Goal: Information Seeking & Learning: Find specific fact

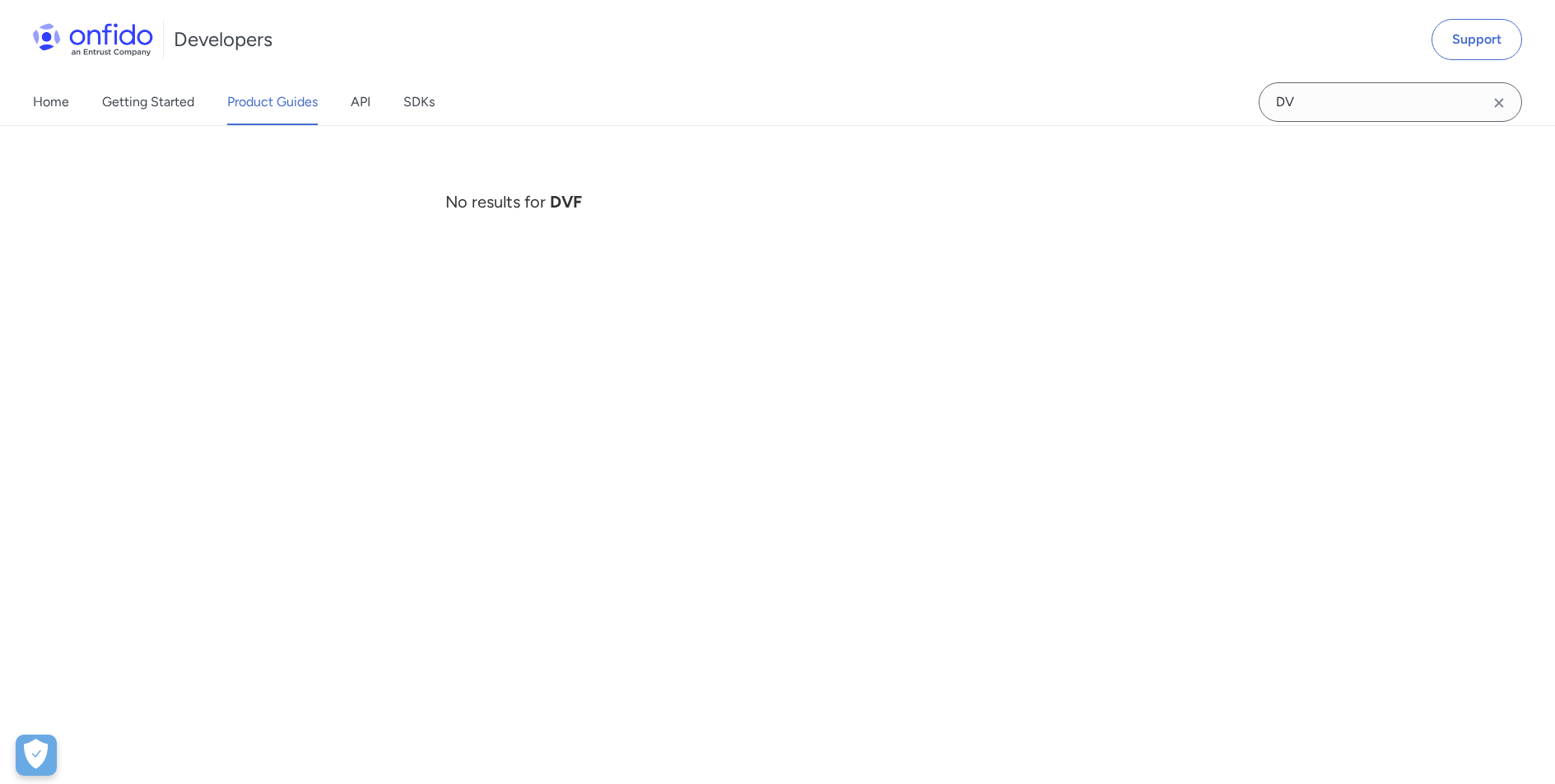
type input "D"
type input "visual fraud engine"
click at [1502, 99] on icon "Clear search field button" at bounding box center [1499, 102] width 9 height 9
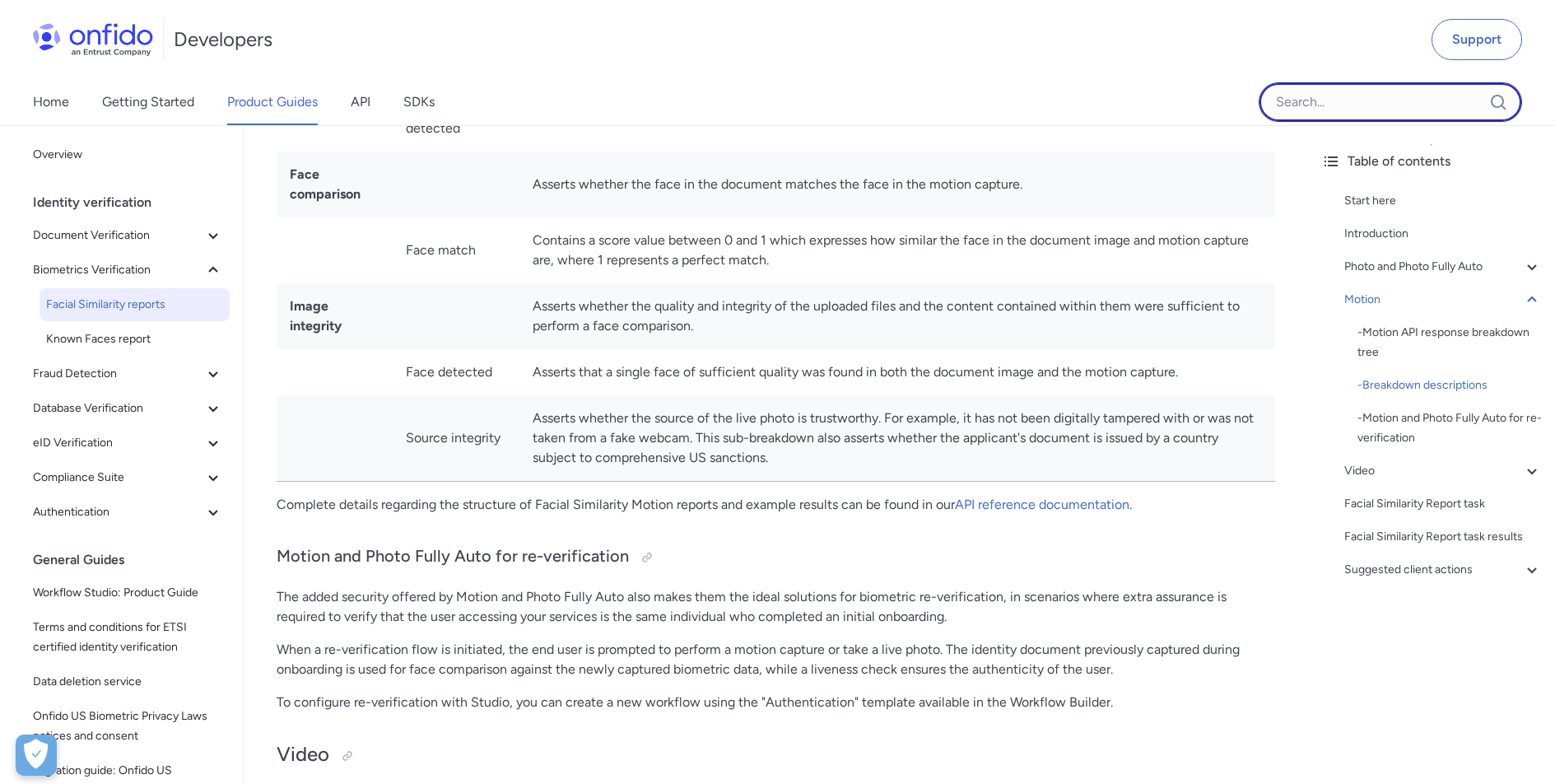
click at [1450, 98] on input "Onfido search input field" at bounding box center [1390, 102] width 263 height 40
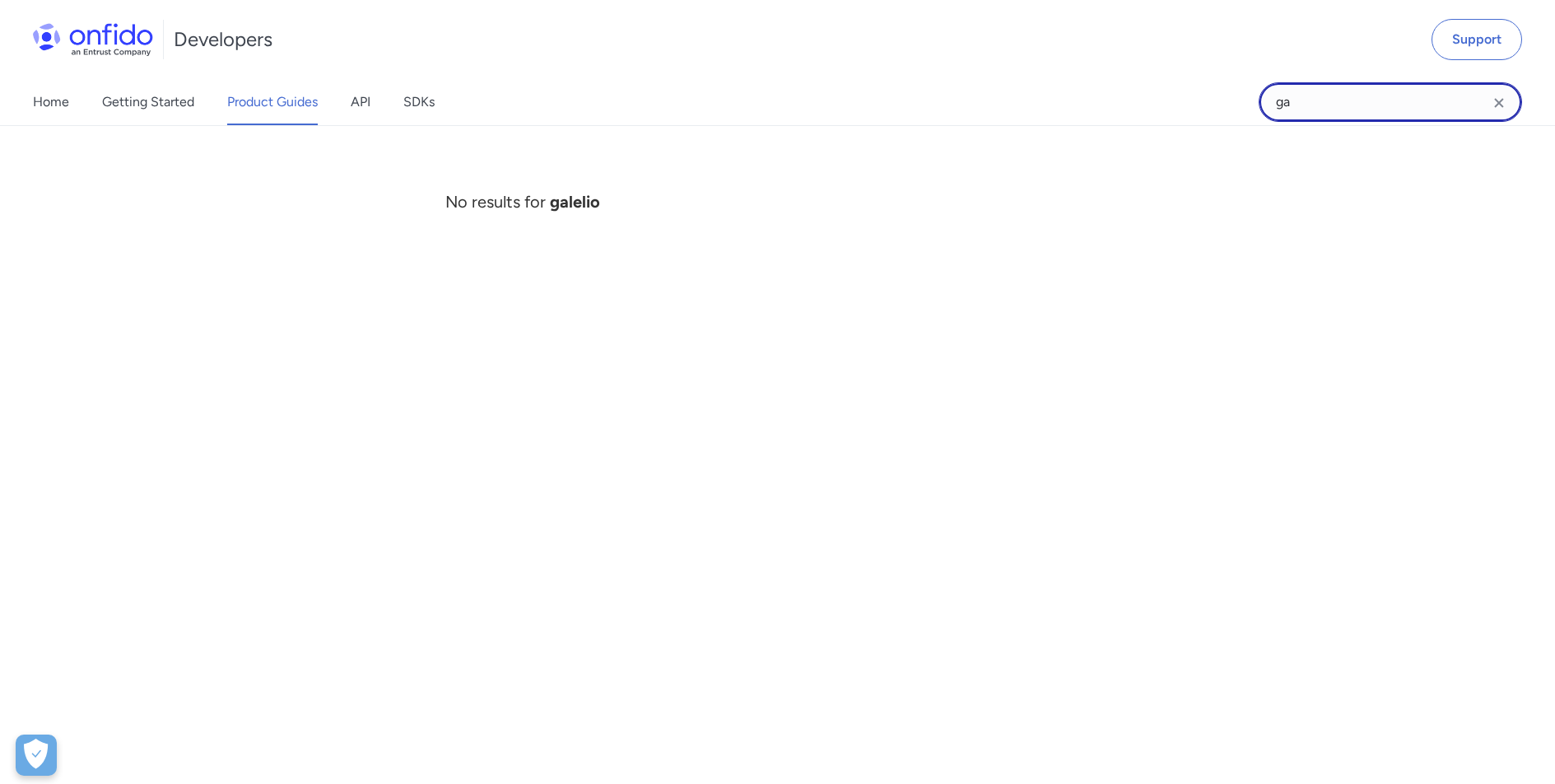
type input "g"
